Goal: Task Accomplishment & Management: Manage account settings

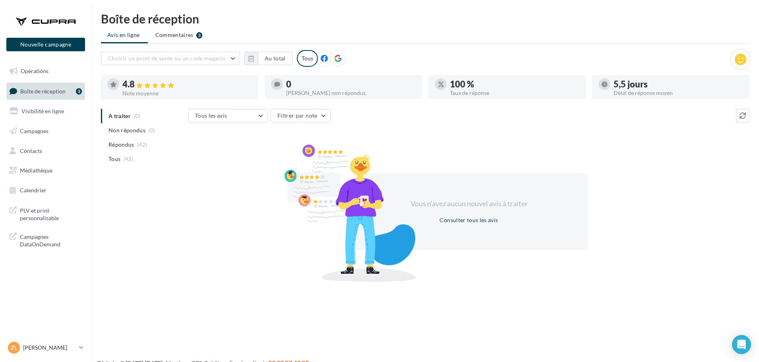
click at [50, 87] on span "Boîte de réception" at bounding box center [42, 90] width 45 height 7
click at [206, 253] on div "Vous n'avez aucun nouvel avis à traiter Consulter tous les avis" at bounding box center [468, 212] width 561 height 128
click at [47, 95] on link "Boîte de réception 3" at bounding box center [46, 91] width 82 height 17
click at [79, 345] on icon at bounding box center [81, 347] width 4 height 7
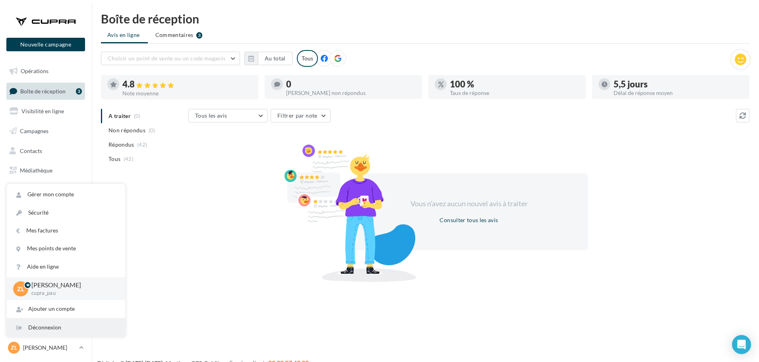
click at [69, 320] on div "Déconnexion" at bounding box center [66, 328] width 118 height 18
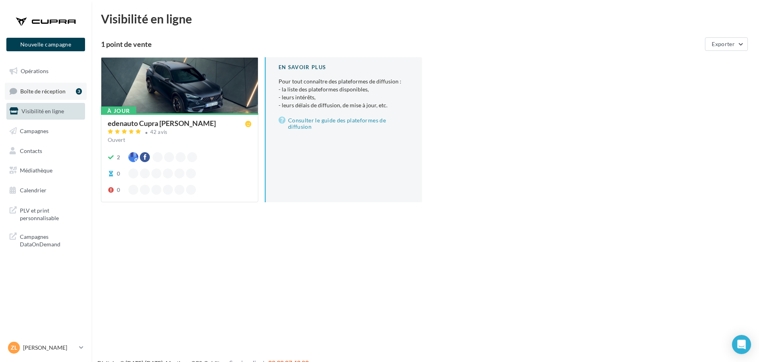
click at [41, 92] on span "Boîte de réception" at bounding box center [42, 90] width 45 height 7
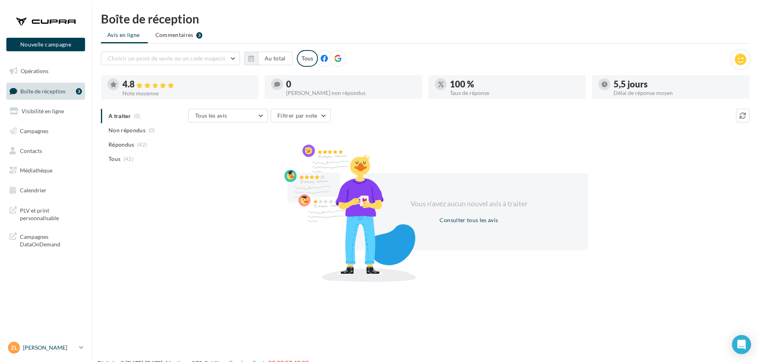
click at [80, 349] on icon at bounding box center [81, 347] width 4 height 7
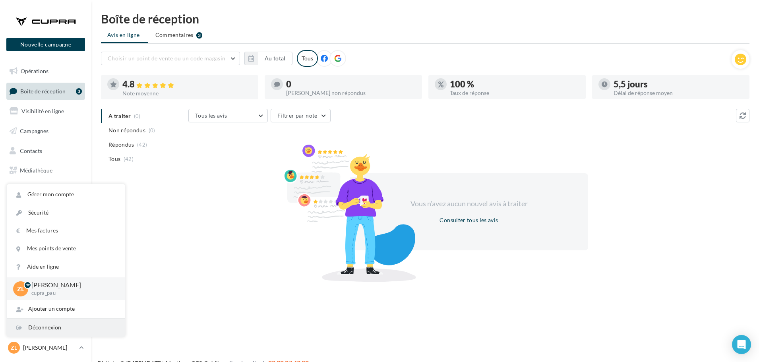
click at [65, 330] on div "Déconnexion" at bounding box center [66, 328] width 118 height 18
